Goal: Find contact information: Find contact information

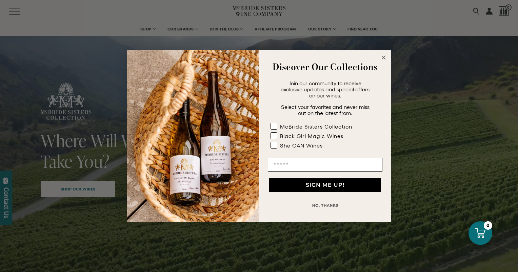
click at [382, 55] on circle "Close dialog" at bounding box center [384, 58] width 8 height 8
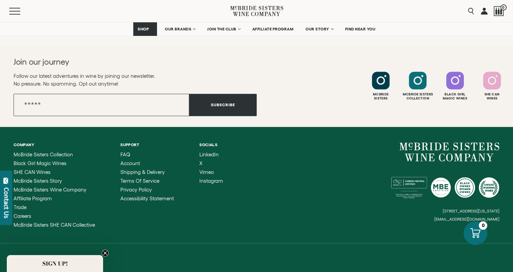
scroll to position [3075, 0]
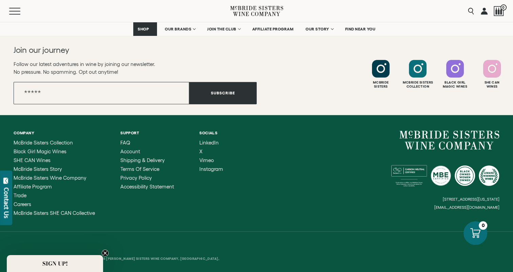
drag, startPoint x: 381, startPoint y: 192, endPoint x: 465, endPoint y: 192, distance: 84.0
click at [465, 192] on div "[STREET_ADDRESS][US_STATE] [EMAIL_ADDRESS][DOMAIN_NAME]" at bounding box center [377, 170] width 243 height 79
drag, startPoint x: 465, startPoint y: 192, endPoint x: 398, endPoint y: 195, distance: 66.8
click at [398, 195] on div "Company [PERSON_NAME] Sisters Collection Black Girl Magic Wines SHE CAN Wines […" at bounding box center [256, 173] width 513 height 117
drag, startPoint x: 398, startPoint y: 195, endPoint x: 382, endPoint y: 190, distance: 17.0
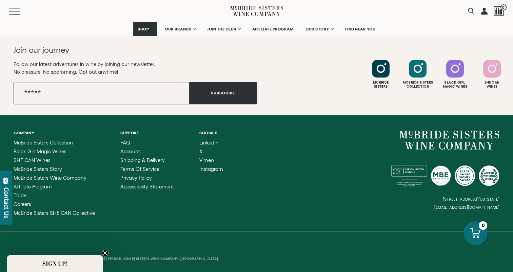
click at [382, 190] on div "[STREET_ADDRESS][US_STATE] [EMAIL_ADDRESS][DOMAIN_NAME]" at bounding box center [377, 170] width 243 height 79
drag, startPoint x: 382, startPoint y: 191, endPoint x: 450, endPoint y: 193, distance: 67.8
click at [450, 193] on div "[STREET_ADDRESS][US_STATE] [EMAIL_ADDRESS][DOMAIN_NAME]" at bounding box center [377, 170] width 243 height 79
drag, startPoint x: 450, startPoint y: 193, endPoint x: 468, endPoint y: 191, distance: 18.1
click at [468, 197] on small "[STREET_ADDRESS][US_STATE]" at bounding box center [470, 199] width 57 height 4
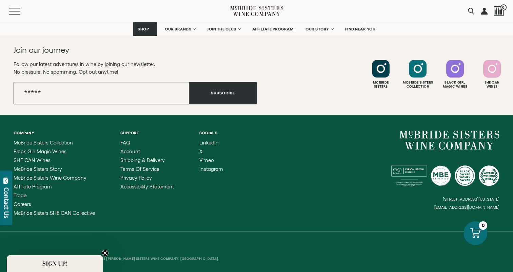
drag, startPoint x: 499, startPoint y: 190, endPoint x: 419, endPoint y: 192, distance: 80.0
click at [419, 192] on div "Company [PERSON_NAME] Sisters Collection Black Girl Magic Wines SHE CAN Wines […" at bounding box center [256, 173] width 513 height 117
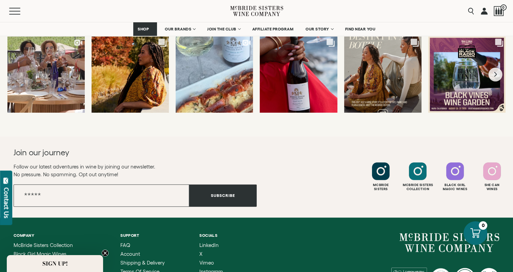
scroll to position [2906, 0]
